Goal: Task Accomplishment & Management: Complete application form

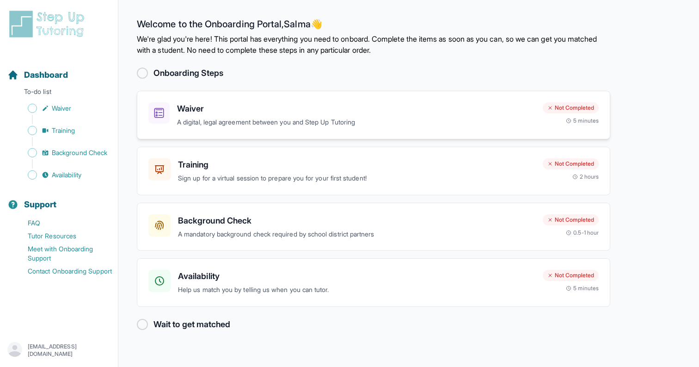
click at [406, 113] on h3 "Waiver" at bounding box center [356, 108] width 359 height 13
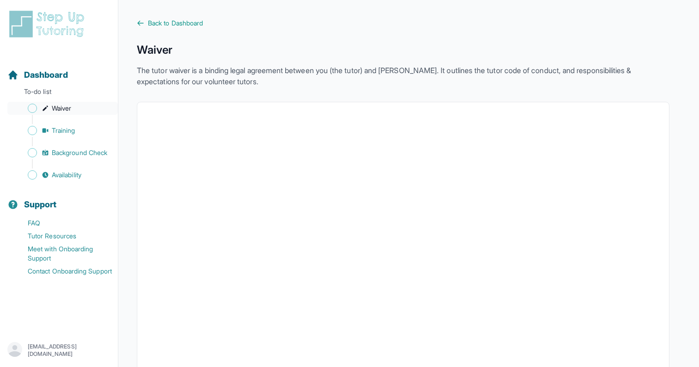
click at [29, 108] on span "Sidebar" at bounding box center [32, 108] width 9 height 9
click at [34, 130] on span "Sidebar" at bounding box center [32, 130] width 9 height 9
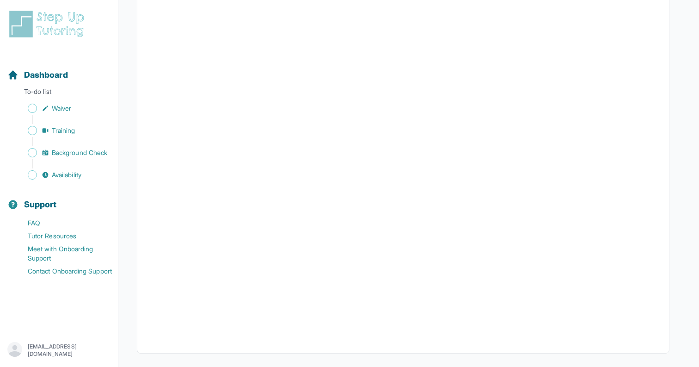
scroll to position [262, 0]
click at [30, 155] on span "Sidebar" at bounding box center [32, 152] width 9 height 9
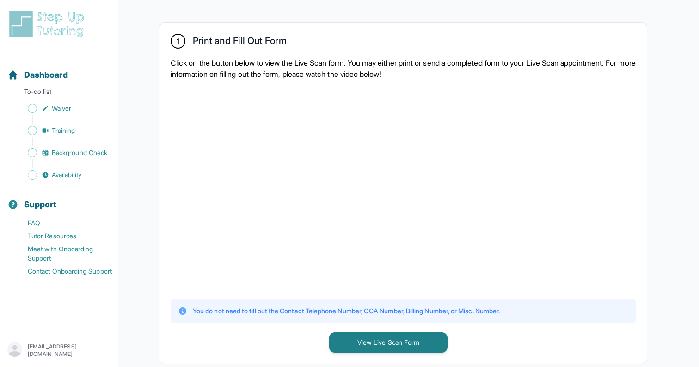
scroll to position [308, 0]
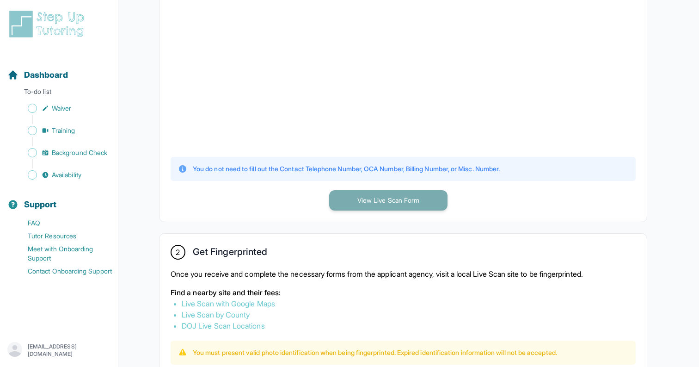
click at [381, 199] on button "View Live Scan Form" at bounding box center [388, 200] width 118 height 20
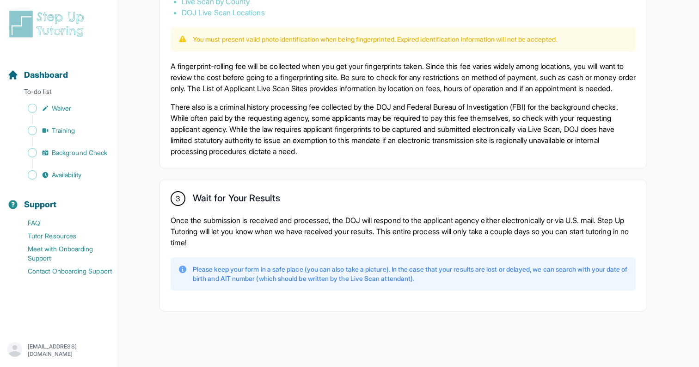
scroll to position [632, 0]
click at [31, 176] on span "Sidebar" at bounding box center [32, 174] width 9 height 9
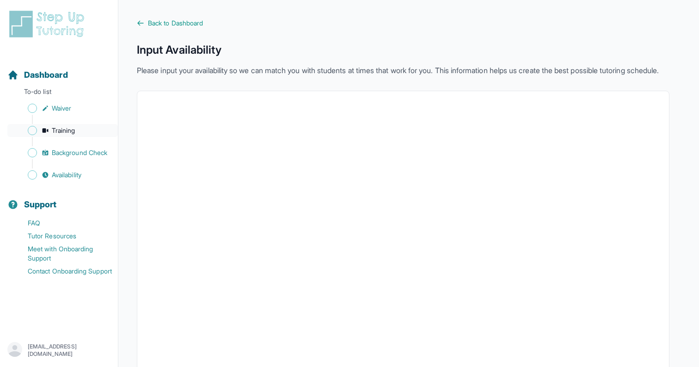
click at [29, 131] on span "Sidebar" at bounding box center [32, 130] width 9 height 9
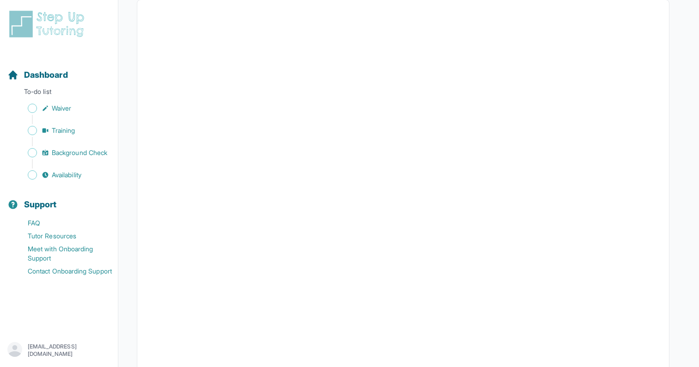
scroll to position [185, 0]
click at [29, 152] on span "Sidebar" at bounding box center [32, 152] width 9 height 9
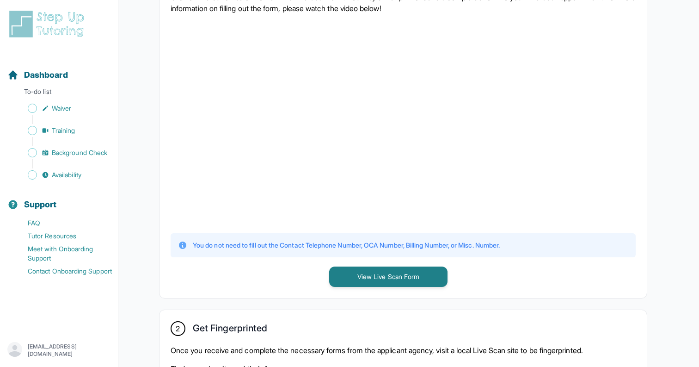
scroll to position [319, 0]
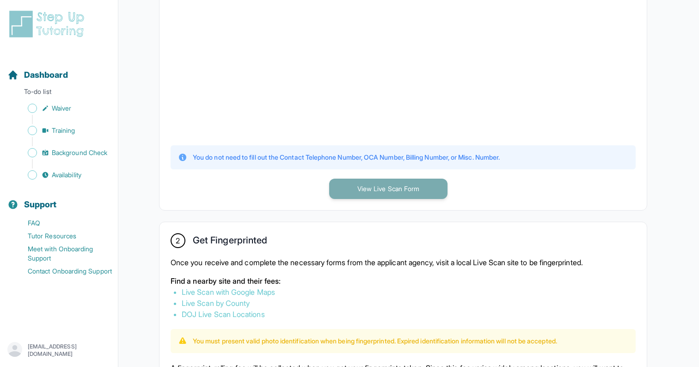
click at [358, 191] on button "View Live Scan Form" at bounding box center [388, 189] width 118 height 20
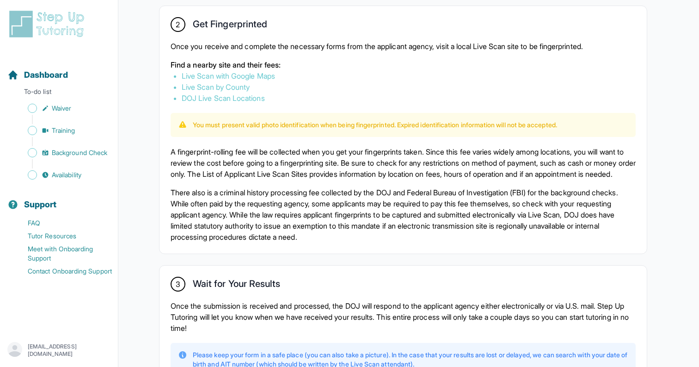
scroll to position [536, 0]
click at [259, 77] on link "Live Scan with Google Maps" at bounding box center [228, 75] width 93 height 9
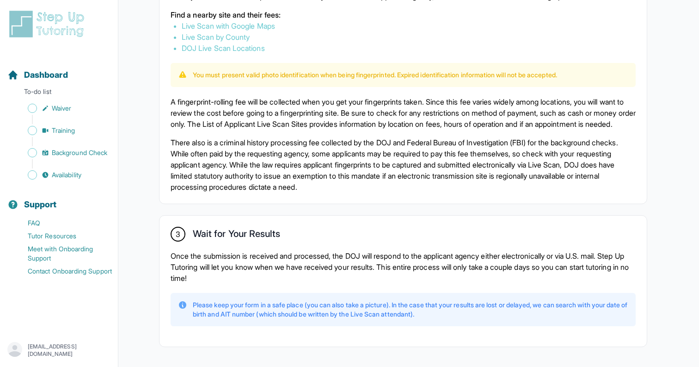
scroll to position [595, 0]
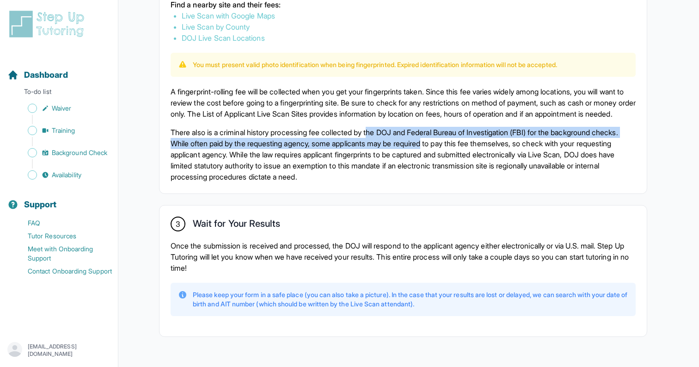
drag, startPoint x: 381, startPoint y: 141, endPoint x: 466, endPoint y: 152, distance: 85.8
click at [466, 152] on p "There also is a criminal history processing fee collected by the DOJ and Federa…" at bounding box center [403, 155] width 465 height 56
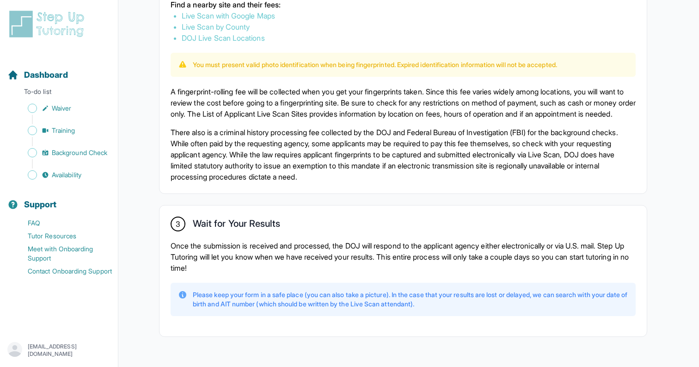
click at [464, 163] on p "There also is a criminal history processing fee collected by the DOJ and Federa…" at bounding box center [403, 155] width 465 height 56
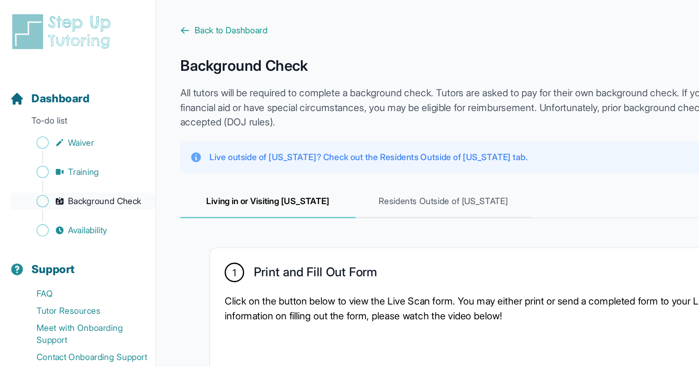
scroll to position [0, 0]
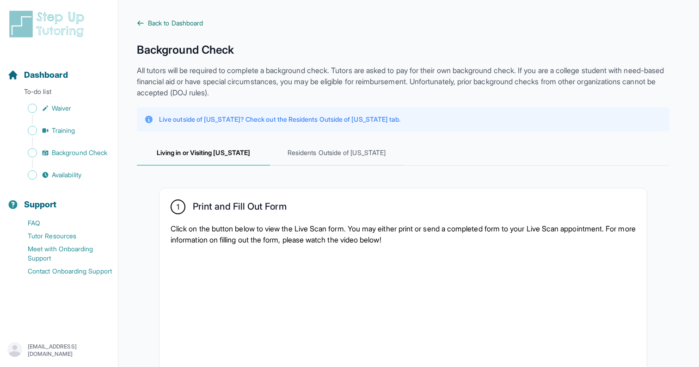
click at [170, 22] on span "Back to Dashboard" at bounding box center [175, 23] width 55 height 9
